Goal: Task Accomplishment & Management: Complete application form

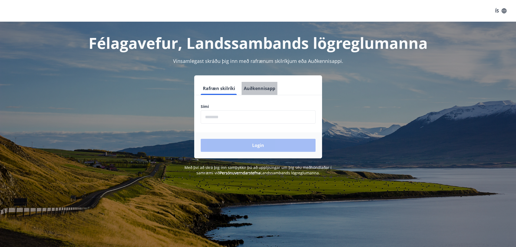
click at [261, 91] on button "Auðkennisapp" at bounding box center [260, 88] width 36 height 13
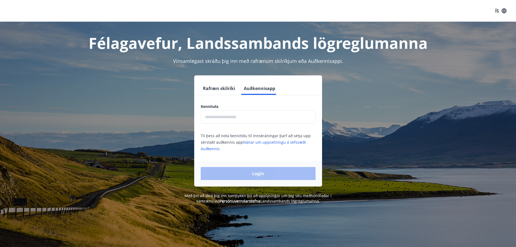
click at [278, 121] on input "text" at bounding box center [258, 116] width 115 height 13
type input "**********"
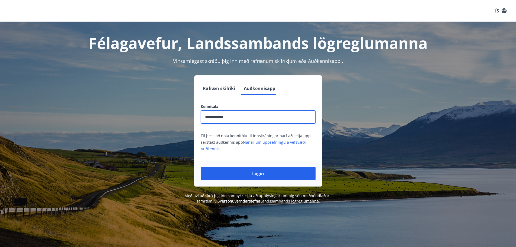
click at [269, 169] on button "Login" at bounding box center [258, 173] width 115 height 13
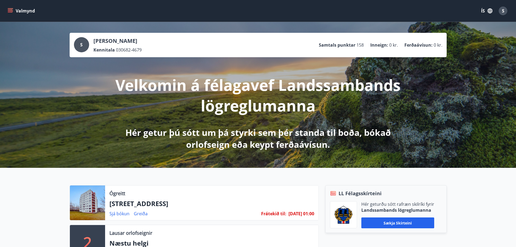
click at [12, 8] on icon "menu" at bounding box center [11, 8] width 6 height 1
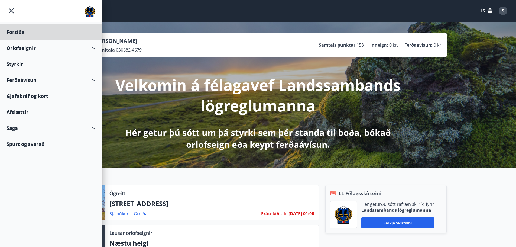
click at [83, 64] on div "Styrkir" at bounding box center [50, 64] width 89 height 16
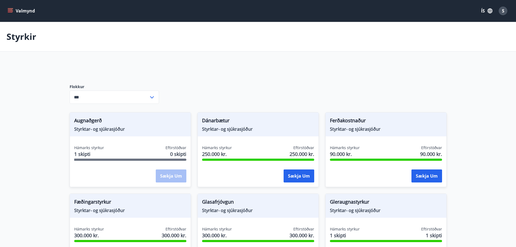
type input "***"
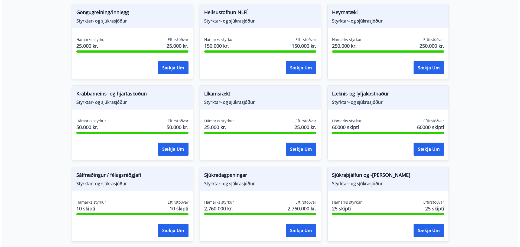
scroll to position [271, 0]
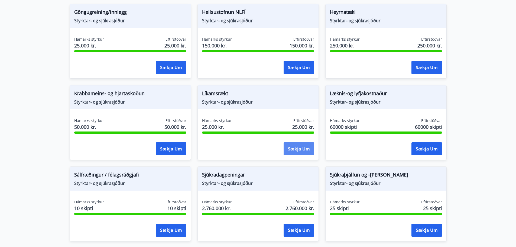
click at [302, 148] on button "Sækja um" at bounding box center [299, 148] width 31 height 13
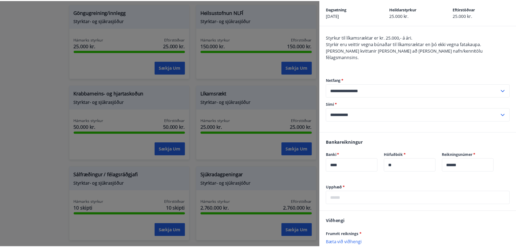
scroll to position [0, 0]
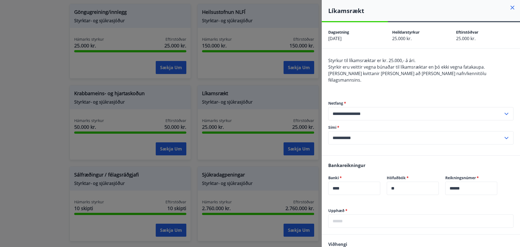
click at [509, 8] on icon at bounding box center [512, 7] width 6 height 6
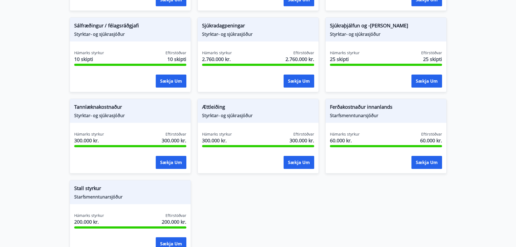
scroll to position [406, 0]
